Goal: Use online tool/utility: Use online tool/utility

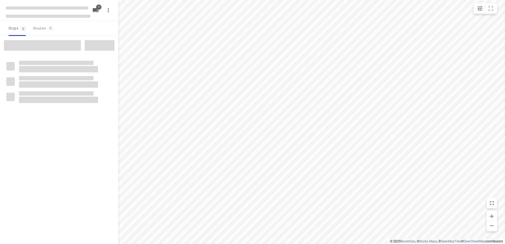
type input "distance"
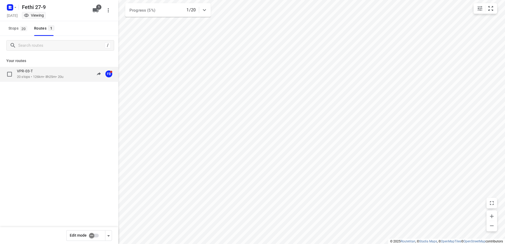
click at [43, 73] on div "VPR-03-T" at bounding box center [40, 72] width 46 height 6
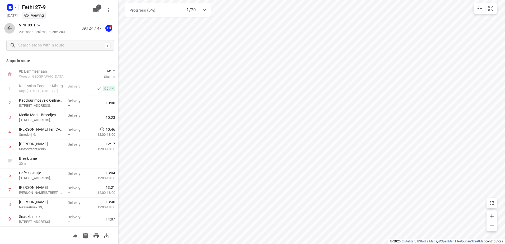
click at [11, 30] on icon "button" at bounding box center [9, 28] width 6 height 6
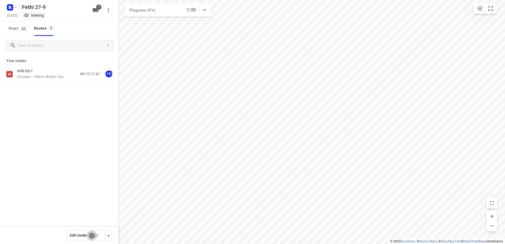
click at [97, 236] on input "checkbox" at bounding box center [92, 235] width 30 height 10
checkbox input "true"
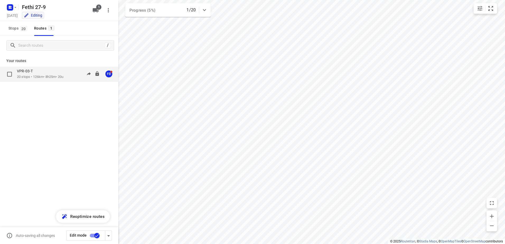
click at [33, 79] on p "20 stops • 126km • 8h25m • 20u" at bounding box center [40, 76] width 46 height 5
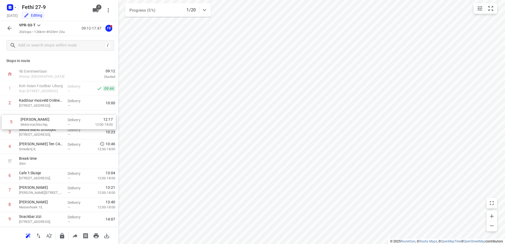
drag, startPoint x: 46, startPoint y: 149, endPoint x: 48, endPoint y: 124, distance: 25.9
click at [48, 124] on div "1 Koh Asian Foodbar IJburg Krijn Taconiskade 372, Delivery — 09:44 2 Kaddour mo…" at bounding box center [59, 233] width 118 height 305
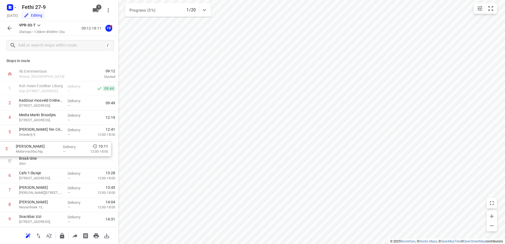
drag, startPoint x: 44, startPoint y: 120, endPoint x: 41, endPoint y: 152, distance: 32.9
click at [41, 152] on div "1 Koh Asian Foodbar IJburg Krijn Taconiskade 372, Delivery — 09:44 2 Kaddour mo…" at bounding box center [59, 233] width 118 height 305
click at [9, 29] on icon "button" at bounding box center [9, 28] width 4 height 4
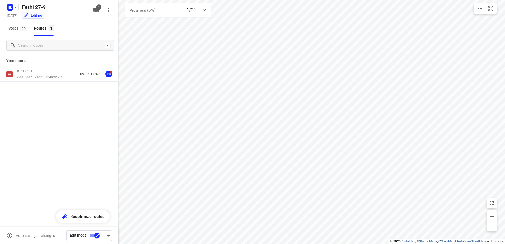
click at [94, 234] on input "checkbox" at bounding box center [97, 235] width 30 height 10
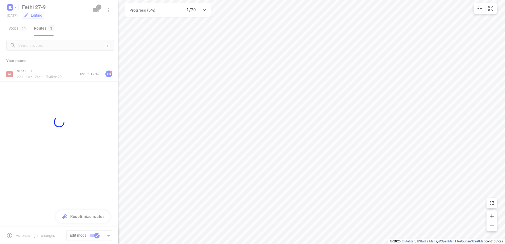
checkbox input "false"
